Goal: Task Accomplishment & Management: Manage account settings

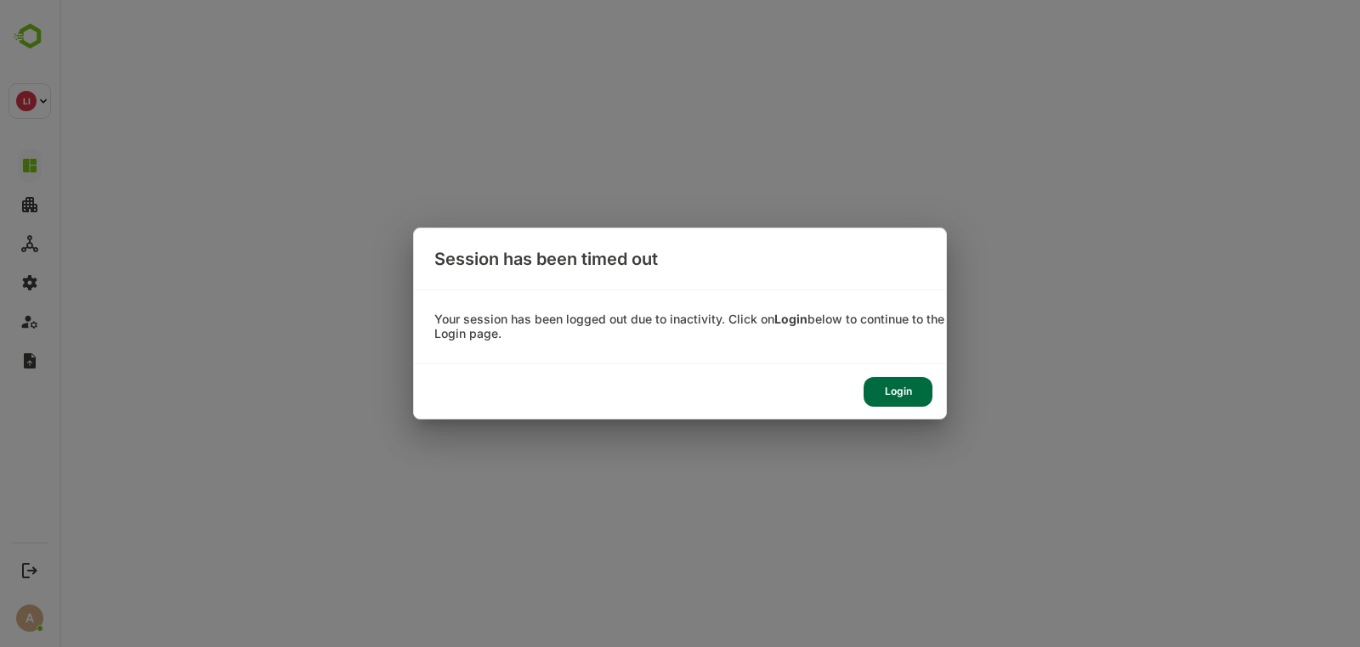
click at [918, 397] on div "Login" at bounding box center [897, 392] width 69 height 30
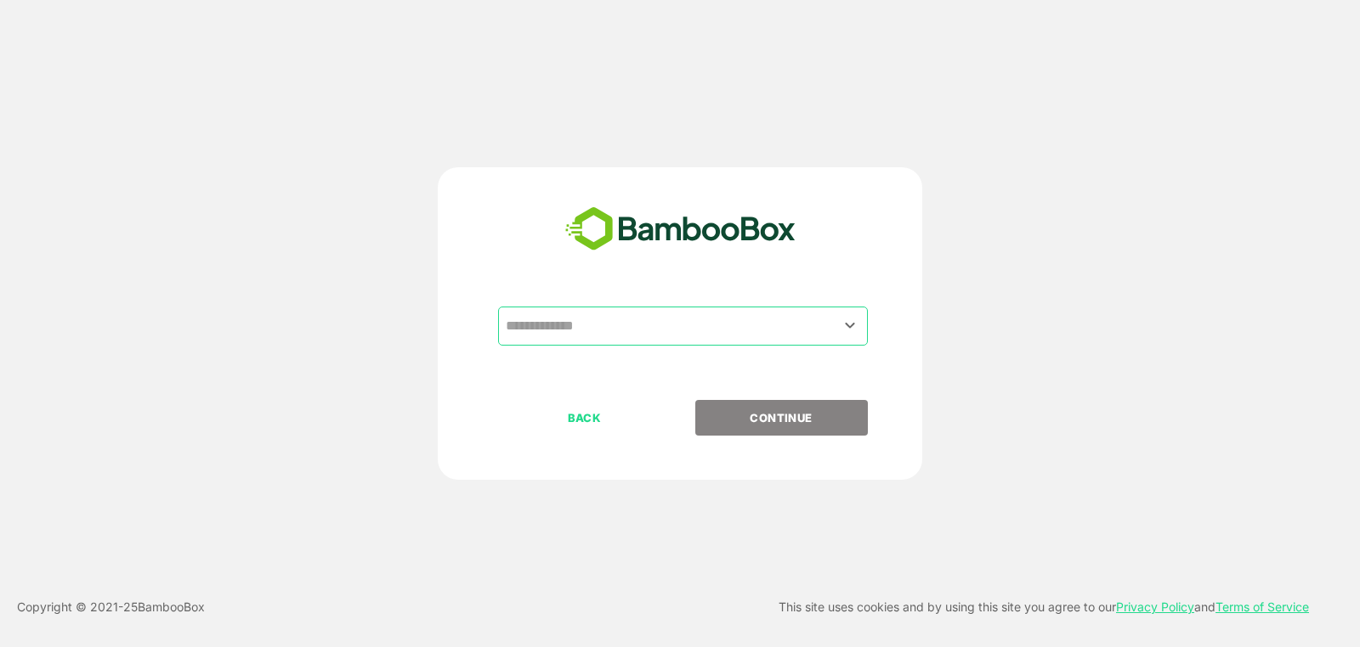
click at [680, 292] on div "​ BACK CONTINUE" at bounding box center [680, 323] width 484 height 313
click at [704, 325] on input "text" at bounding box center [682, 326] width 363 height 32
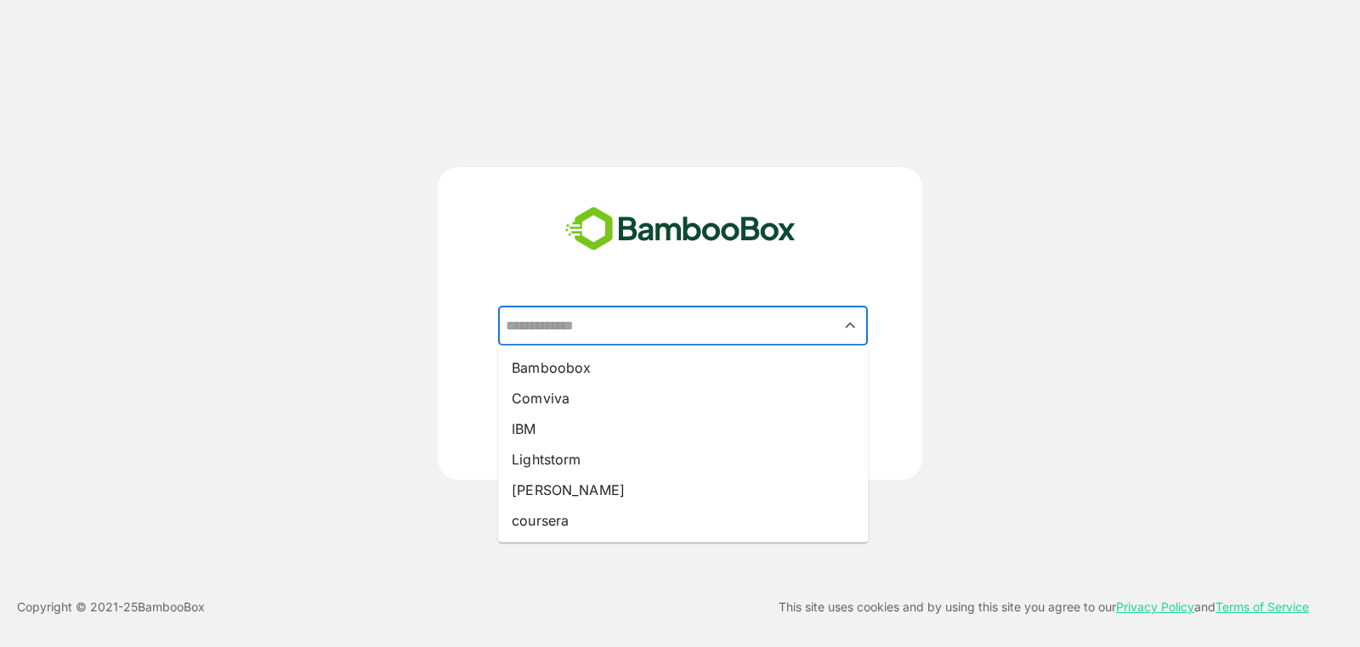
click at [1056, 299] on div "​ Bamboobox Comviva IBM Lightstorm [PERSON_NAME] coursera BACK CONTINUE" at bounding box center [680, 323] width 1088 height 313
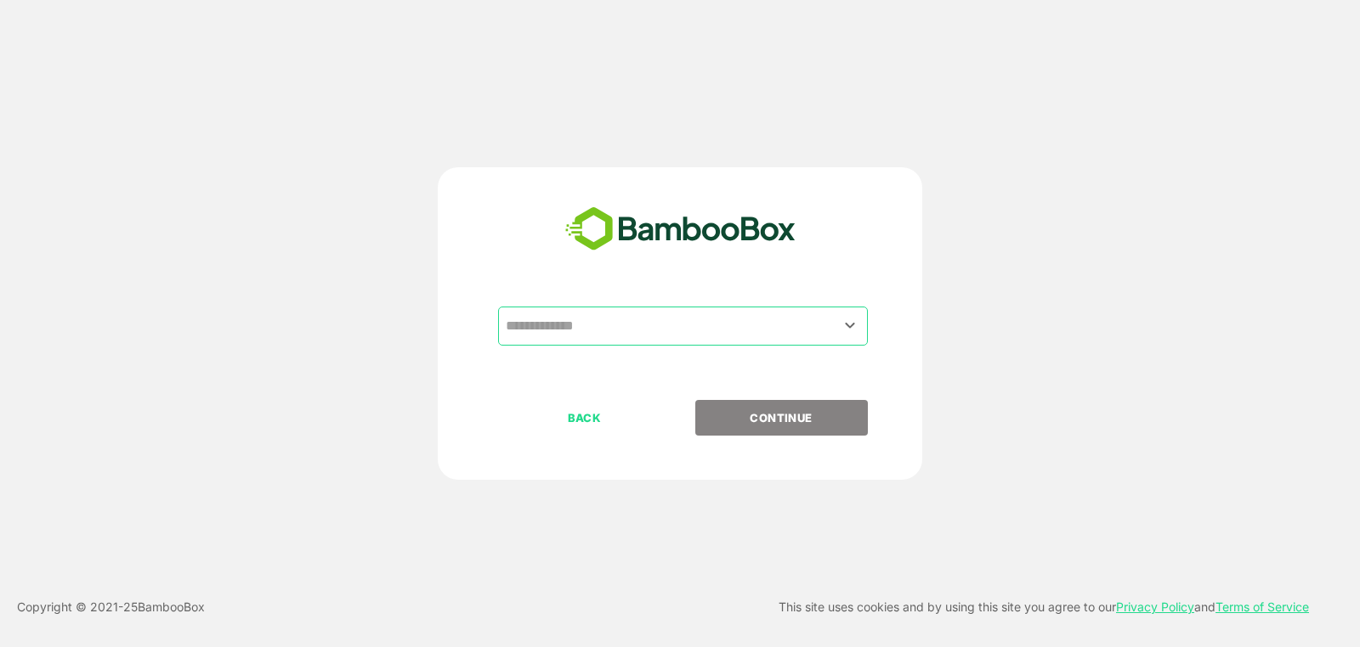
click at [589, 311] on input "text" at bounding box center [682, 326] width 363 height 32
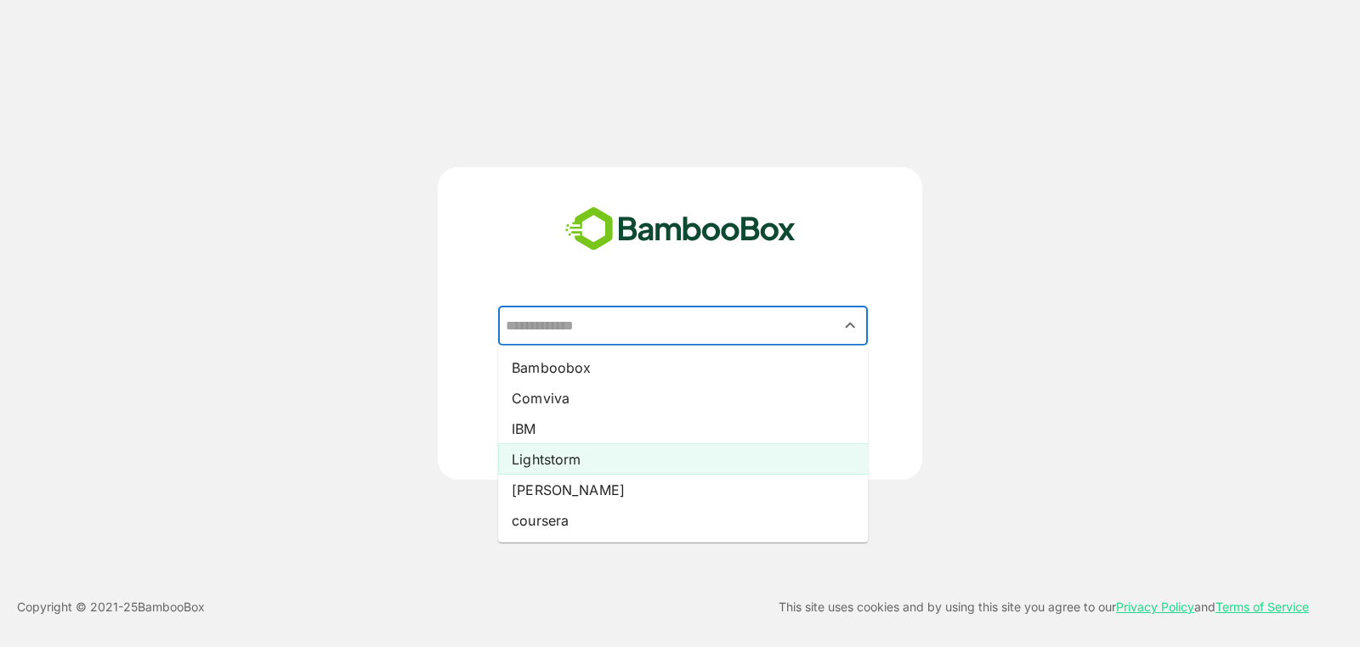
click at [613, 467] on li "Lightstorm" at bounding box center [683, 459] width 370 height 31
type input "**********"
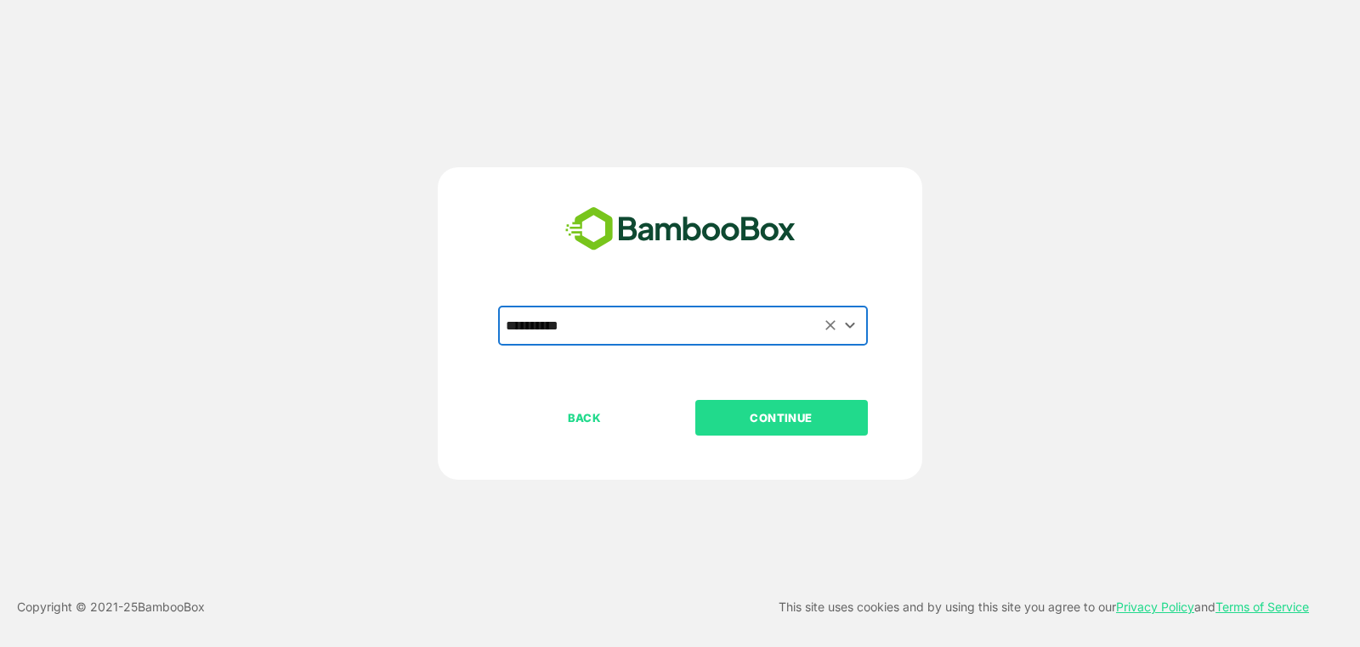
click at [783, 424] on p "CONTINUE" at bounding box center [781, 418] width 170 height 19
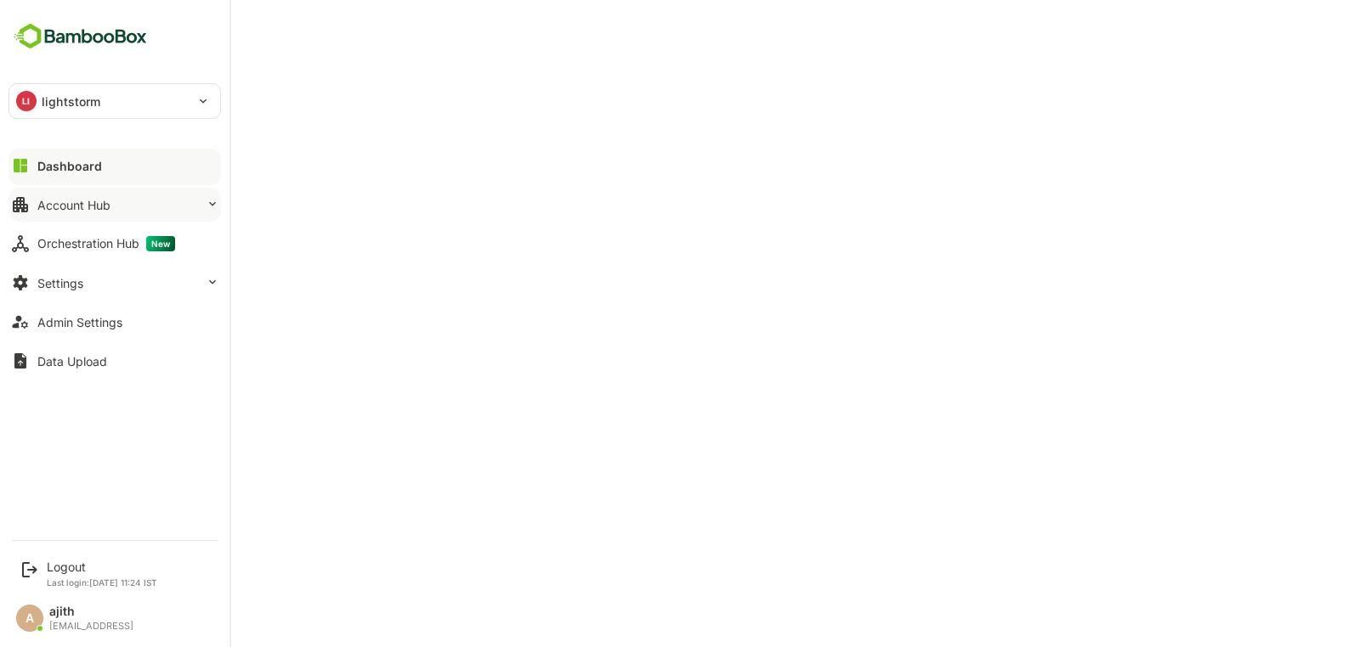
click at [107, 199] on div "Account Hub" at bounding box center [73, 205] width 73 height 14
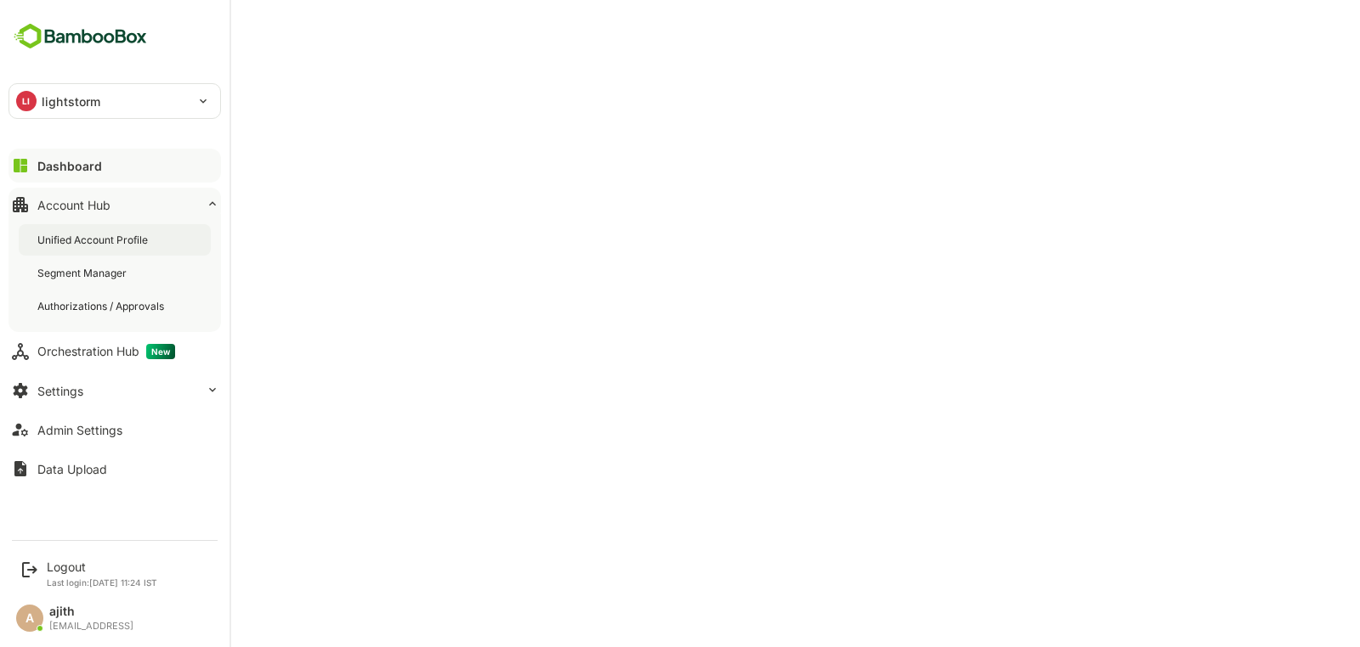
click at [160, 247] on div "Unified Account Profile" at bounding box center [115, 239] width 192 height 31
click at [44, 154] on button "Dashboard" at bounding box center [114, 166] width 212 height 34
